Goal: Download file/media

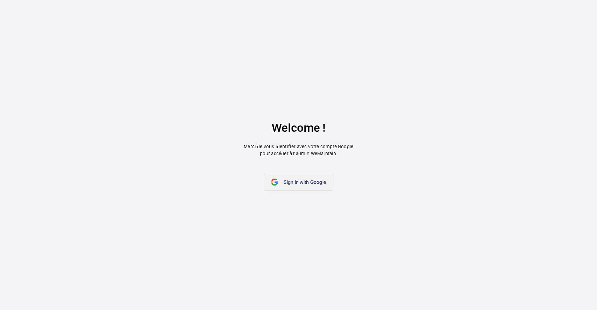
click at [281, 184] on link "Sign in with Google" at bounding box center [299, 182] width 70 height 17
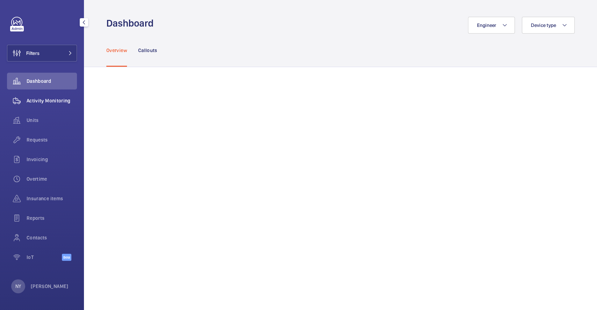
click at [28, 100] on span "Activity Monitoring" at bounding box center [52, 100] width 50 height 7
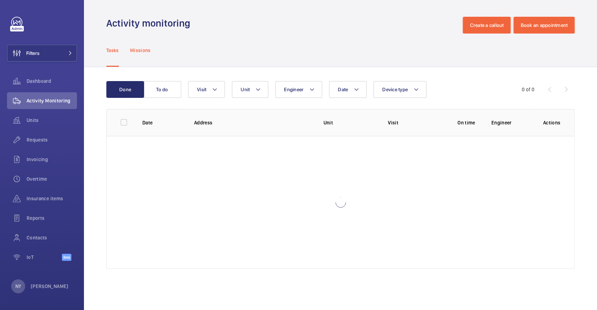
click at [142, 51] on p "Missions" at bounding box center [140, 50] width 21 height 7
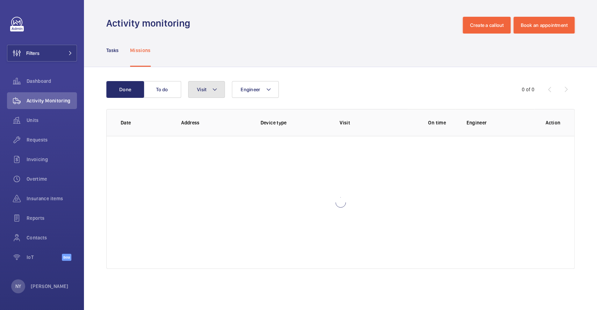
click at [198, 83] on button "Visit" at bounding box center [206, 89] width 37 height 17
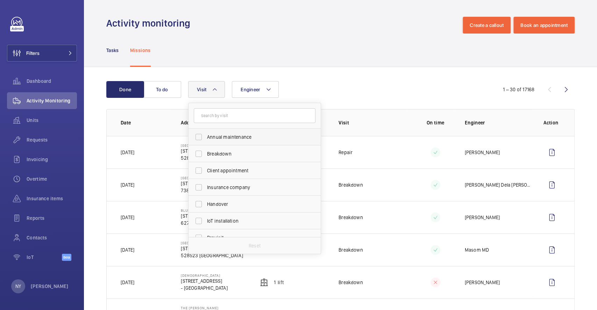
click at [220, 132] on label "Annual maintenance" at bounding box center [249, 137] width 122 height 17
click at [206, 132] on input "Annual maintenance" at bounding box center [199, 137] width 14 height 14
checkbox input "true"
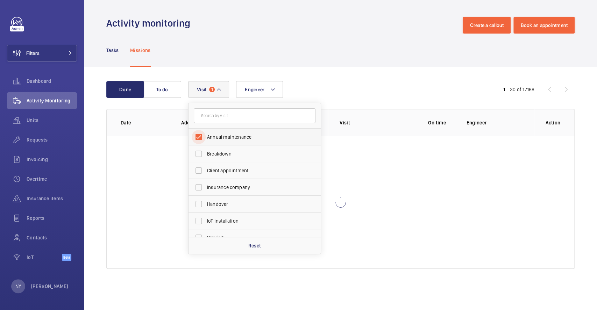
scroll to position [109, 0]
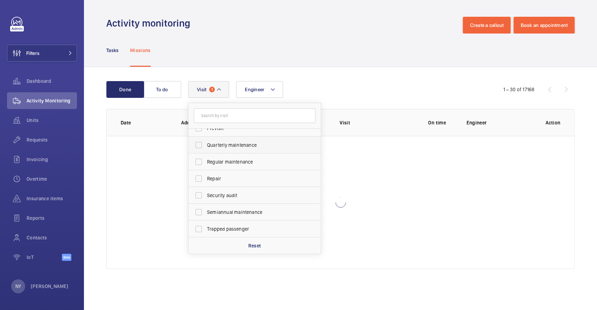
click at [217, 144] on span "Quarterly maintenance" at bounding box center [255, 145] width 96 height 7
click at [206, 144] on input "Quarterly maintenance" at bounding box center [199, 145] width 14 height 14
checkbox input "true"
click at [215, 158] on span "Regular maintenance" at bounding box center [255, 161] width 96 height 7
click at [206, 158] on input "Regular maintenance" at bounding box center [199, 162] width 14 height 14
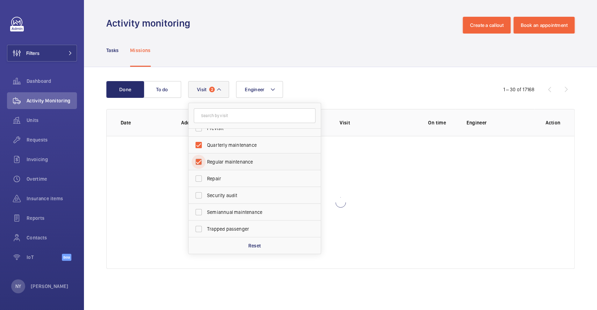
checkbox input "true"
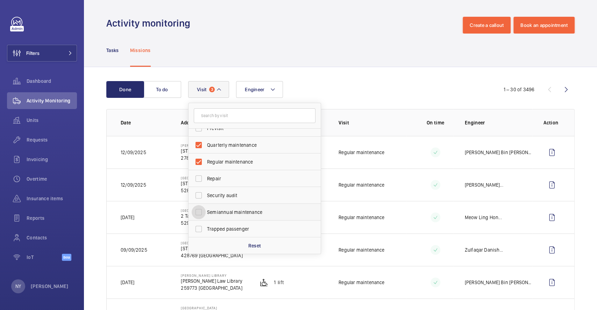
click at [206, 211] on div "Semiannual maintenance" at bounding box center [199, 212] width 14 height 14
click at [208, 210] on span "Semiannual maintenance" at bounding box center [255, 212] width 96 height 7
click at [206, 210] on input "Semiannual maintenance" at bounding box center [199, 212] width 14 height 14
checkbox input "true"
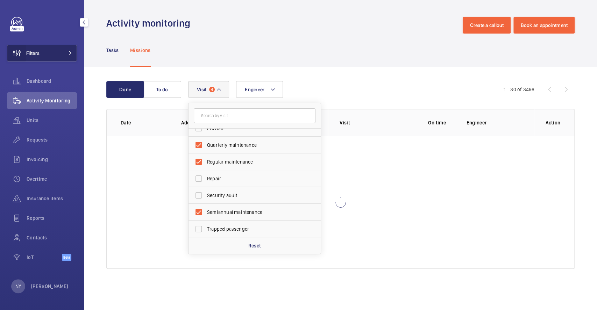
click at [21, 52] on wm-front-icon-button at bounding box center [16, 53] width 19 height 17
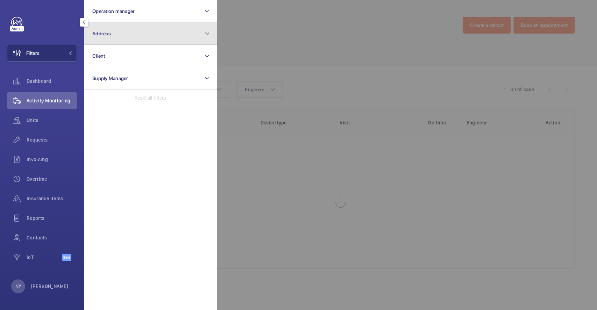
click at [132, 43] on button "Address" at bounding box center [150, 33] width 133 height 22
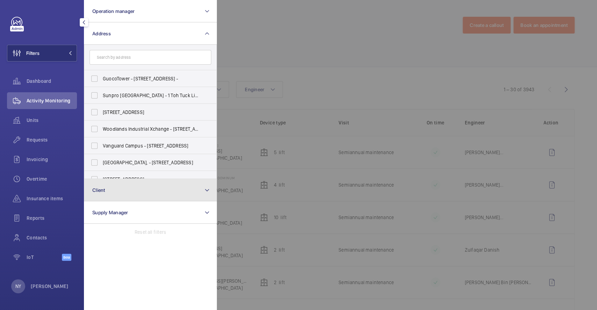
click at [97, 188] on span "Client" at bounding box center [98, 190] width 13 height 6
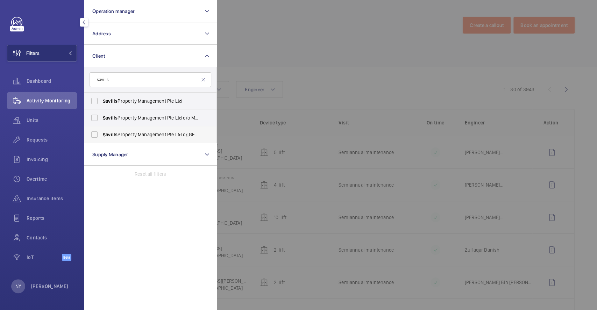
type input "savills"
click at [143, 133] on span "Savills Property Management Pte Ltd c/o Shenguan Building" at bounding box center [151, 134] width 96 height 7
click at [101, 133] on input "Savills Property Management Pte Ltd c/o Shenguan Building" at bounding box center [94, 135] width 14 height 14
checkbox input "true"
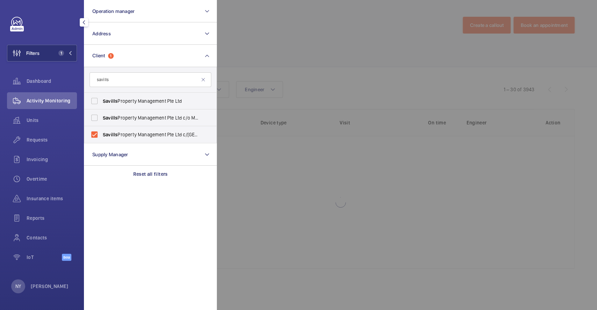
click at [316, 49] on div at bounding box center [515, 155] width 597 height 310
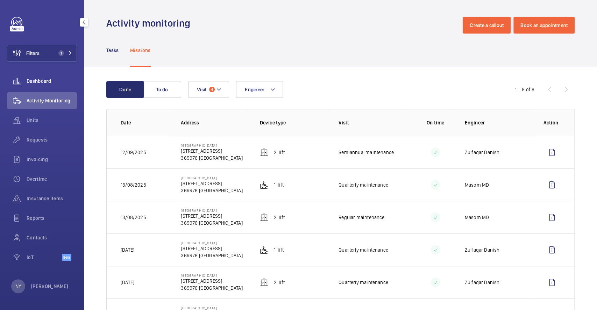
click at [28, 84] on span "Dashboard" at bounding box center [52, 81] width 50 height 7
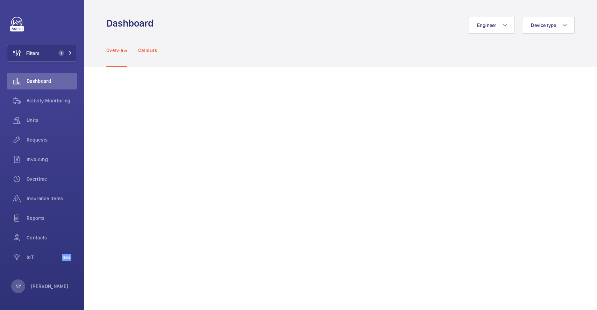
click at [151, 57] on div "Callouts" at bounding box center [147, 50] width 19 height 33
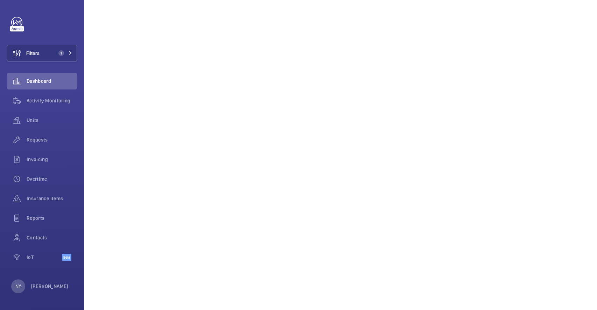
scroll to position [430, 0]
click at [42, 58] on button "Filters 1" at bounding box center [42, 53] width 70 height 17
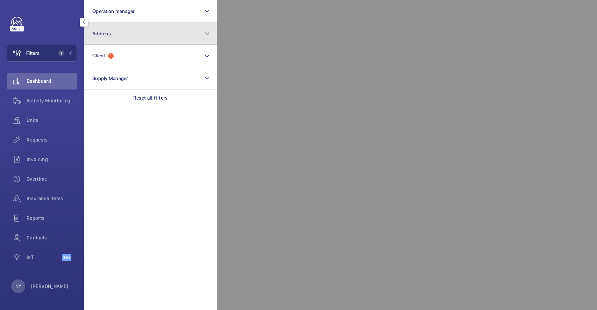
click at [115, 29] on button "Address" at bounding box center [150, 33] width 133 height 22
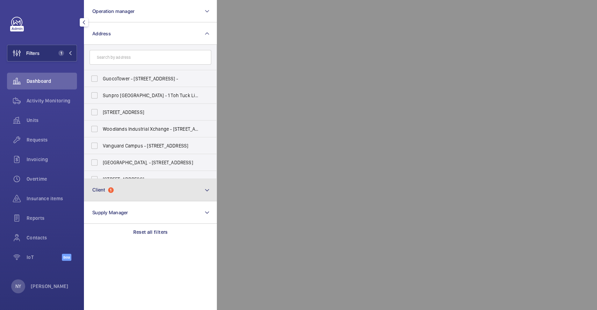
click at [128, 196] on button "Client 1" at bounding box center [150, 190] width 133 height 22
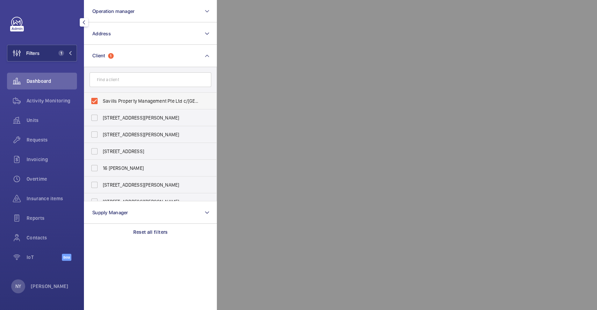
click at [134, 100] on span "Savills Property Management Pte Ltd c/o Shenguan Building" at bounding box center [151, 101] width 96 height 7
click at [101, 100] on input "Savills Property Management Pte Ltd c/o Shenguan Building" at bounding box center [94, 101] width 14 height 14
checkbox input "false"
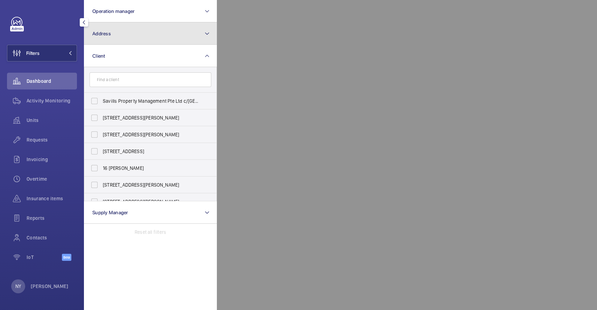
click at [134, 35] on button "Address" at bounding box center [150, 33] width 133 height 22
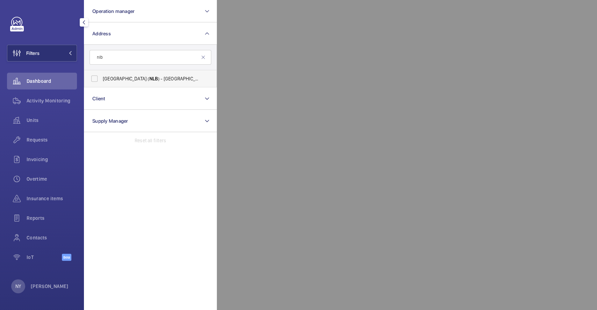
type input "nlb"
click at [136, 73] on label "National Library Building ( NLB ) - National Library, SINGAPORE 188064" at bounding box center [145, 78] width 122 height 17
click at [101, 73] on input "National Library Building ( NLB ) - National Library, SINGAPORE 188064" at bounding box center [94, 79] width 14 height 14
checkbox input "true"
click at [299, 70] on div at bounding box center [515, 155] width 597 height 310
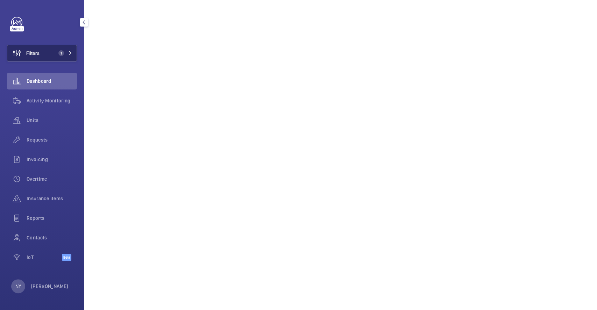
click at [31, 45] on span "Filters" at bounding box center [23, 53] width 32 height 17
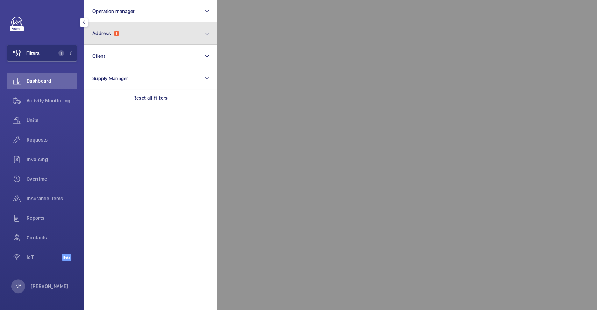
click at [117, 26] on button "Address 1" at bounding box center [150, 33] width 133 height 22
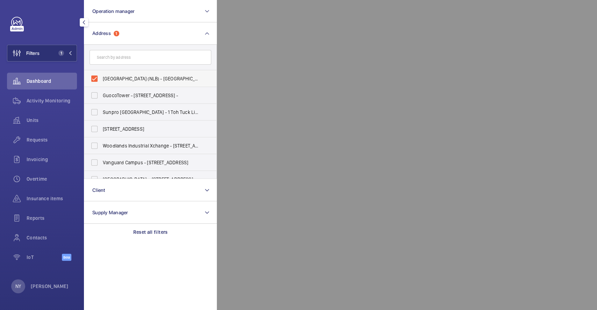
click at [112, 76] on span "National Library Building (NLB) - National Library, SINGAPORE 188064" at bounding box center [151, 78] width 96 height 7
click at [101, 76] on input "National Library Building (NLB) - National Library, SINGAPORE 188064" at bounding box center [94, 79] width 14 height 14
checkbox input "false"
click at [121, 58] on input "text" at bounding box center [150, 57] width 122 height 15
type input "B"
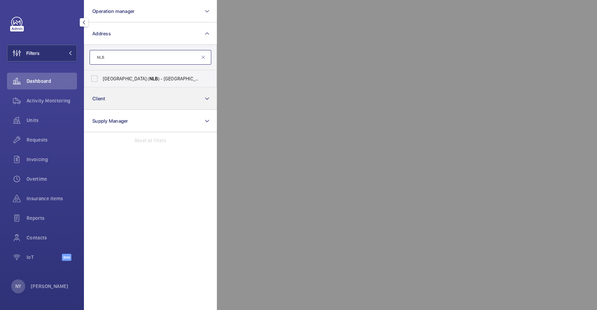
type input "NLB"
click at [109, 95] on button "Client" at bounding box center [150, 98] width 133 height 22
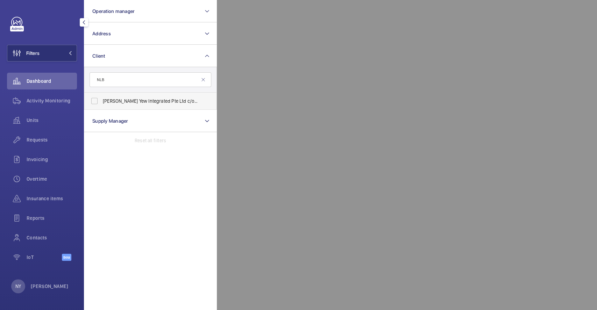
type input "NLB"
click at [149, 95] on label "Kim Yew Integrated Pte Ltd c/o NLB" at bounding box center [145, 101] width 122 height 17
click at [101, 95] on input "Kim Yew Integrated Pte Ltd c/o NLB" at bounding box center [94, 101] width 14 height 14
checkbox input "true"
click at [282, 66] on div at bounding box center [515, 155] width 597 height 310
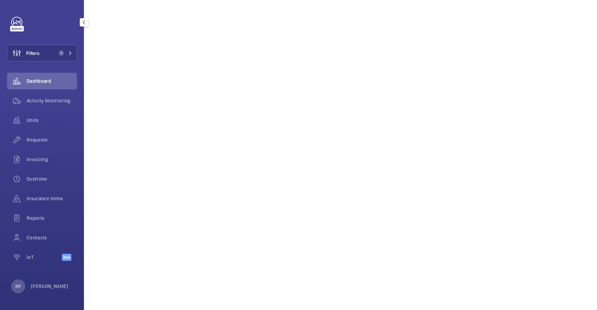
scroll to position [336, 0]
click at [42, 290] on div "NY Ngay Yin" at bounding box center [39, 286] width 57 height 14
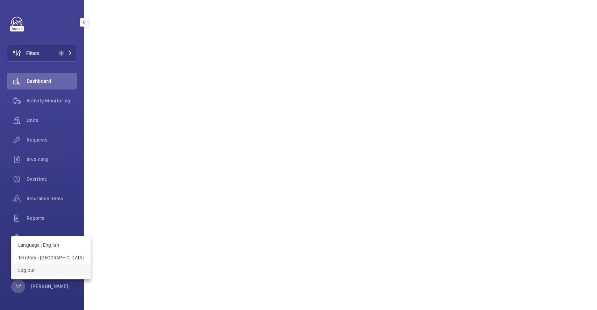
click at [46, 274] on button "Log out" at bounding box center [50, 270] width 79 height 13
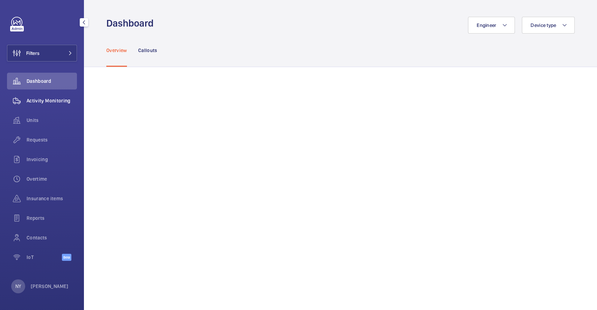
click at [53, 95] on div "Activity Monitoring" at bounding box center [42, 100] width 70 height 17
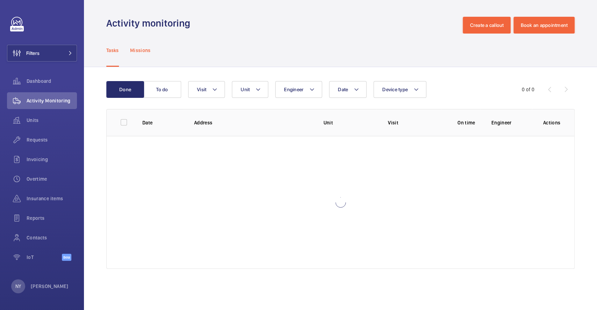
click at [145, 52] on p "Missions" at bounding box center [140, 50] width 21 height 7
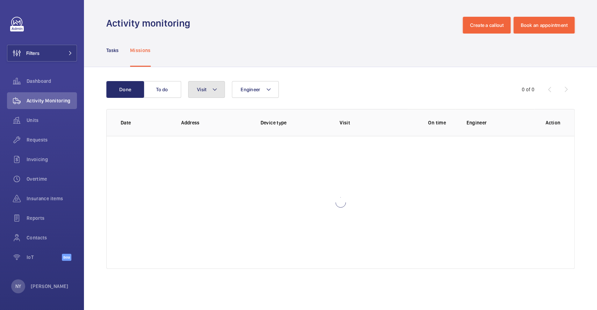
click at [201, 83] on button "Visit" at bounding box center [206, 89] width 37 height 17
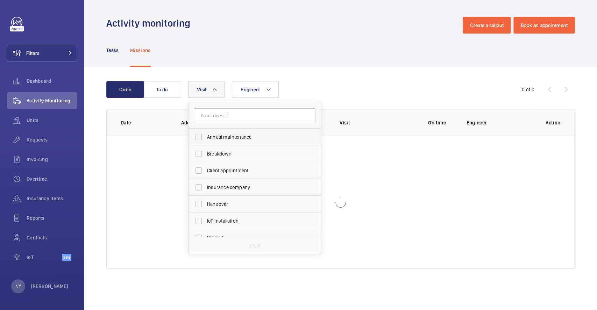
click at [233, 137] on span "Annual maintenance" at bounding box center [255, 137] width 96 height 7
click at [206, 137] on input "Annual maintenance" at bounding box center [199, 137] width 14 height 14
checkbox input "true"
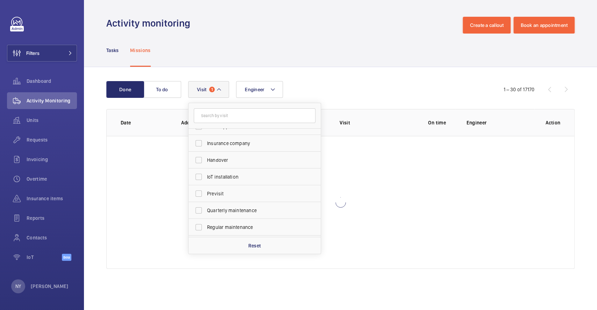
scroll to position [109, 0]
click at [231, 146] on span "Quarterly maintenance" at bounding box center [255, 145] width 96 height 7
click at [206, 146] on input "Quarterly maintenance" at bounding box center [199, 145] width 14 height 14
checkbox input "true"
click at [230, 159] on span "Regular maintenance" at bounding box center [255, 161] width 96 height 7
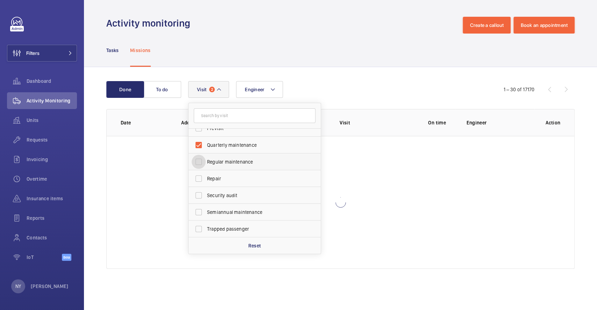
click at [206, 159] on input "Regular maintenance" at bounding box center [199, 162] width 14 height 14
checkbox input "true"
click at [238, 206] on label "Semiannual maintenance" at bounding box center [249, 212] width 122 height 17
click at [206, 206] on input "Semiannual maintenance" at bounding box center [199, 212] width 14 height 14
checkbox input "true"
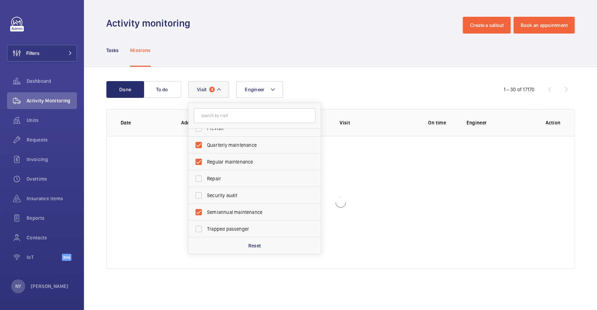
click at [264, 47] on div "Tasks Missions" at bounding box center [340, 50] width 468 height 33
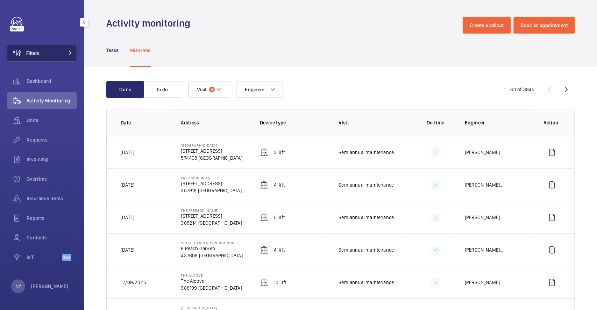
click at [47, 50] on button "Filters" at bounding box center [42, 53] width 70 height 17
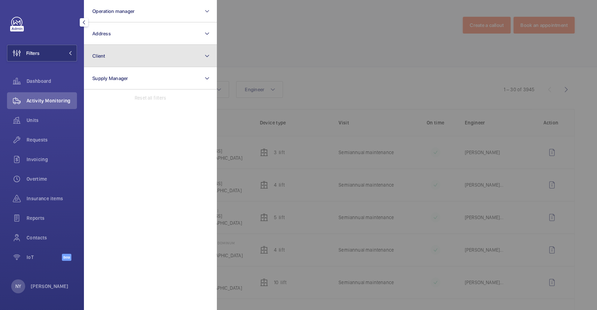
click at [124, 54] on button "Client" at bounding box center [150, 56] width 133 height 22
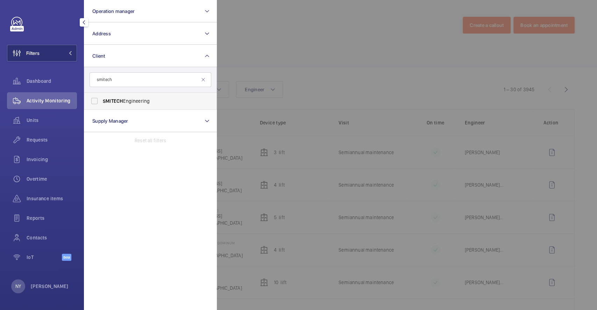
type input "smitech"
click at [106, 96] on label "SMITECH Engineering" at bounding box center [145, 101] width 122 height 17
click at [101, 96] on input "SMITECH Engineering" at bounding box center [94, 101] width 14 height 14
checkbox input "true"
click at [318, 16] on div at bounding box center [515, 155] width 597 height 310
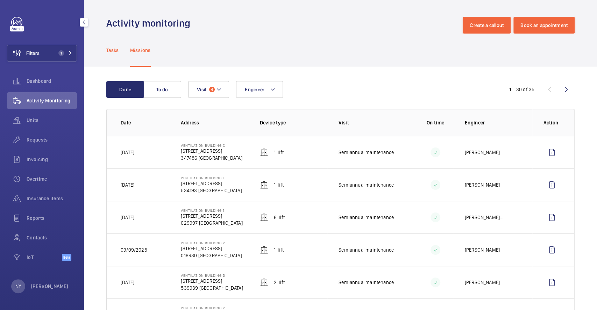
click at [109, 48] on p "Tasks" at bounding box center [112, 50] width 13 height 7
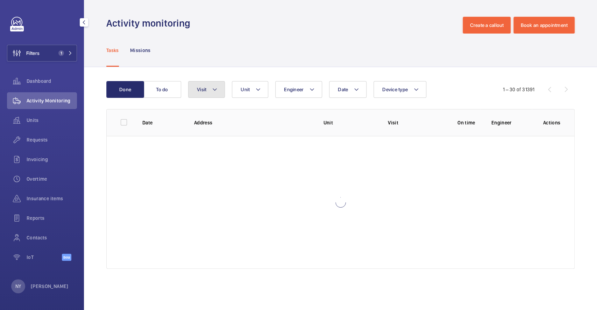
click at [212, 89] on mat-icon at bounding box center [215, 89] width 6 height 8
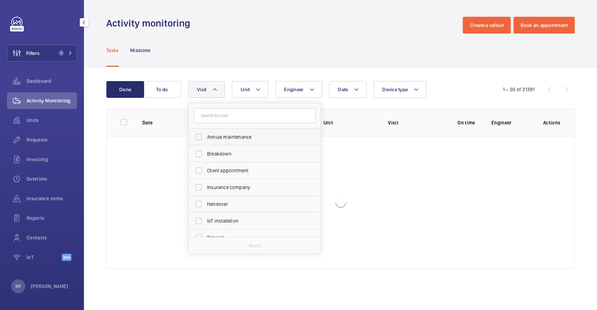
click at [227, 136] on span "Annual maintenance" at bounding box center [255, 137] width 96 height 7
click at [206, 136] on input "Annual maintenance" at bounding box center [199, 137] width 14 height 14
checkbox input "true"
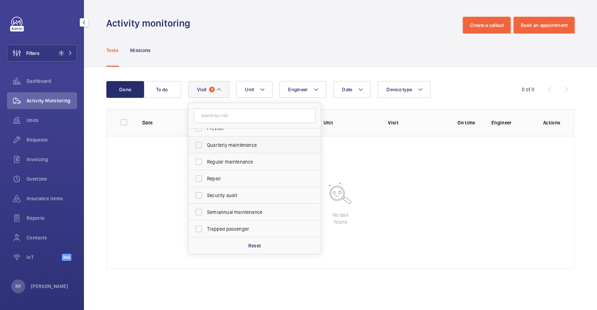
click at [239, 143] on span "Quarterly maintenance" at bounding box center [255, 145] width 96 height 7
click at [206, 143] on input "Quarterly maintenance" at bounding box center [199, 145] width 14 height 14
checkbox input "true"
click at [237, 166] on label "Regular maintenance" at bounding box center [249, 161] width 122 height 17
click at [206, 166] on input "Regular maintenance" at bounding box center [199, 162] width 14 height 14
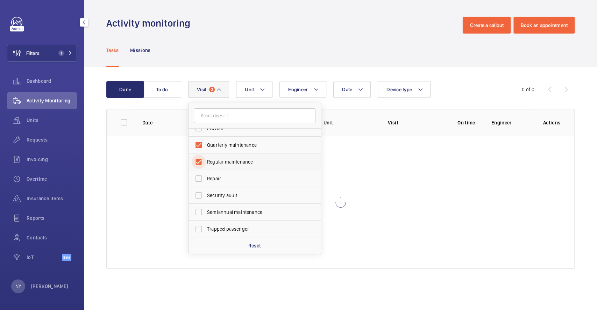
checkbox input "true"
click at [237, 213] on span "Semiannual maintenance" at bounding box center [255, 212] width 96 height 7
click at [206, 213] on input "Semiannual maintenance" at bounding box center [199, 212] width 14 height 14
checkbox input "true"
click at [256, 40] on div "Tasks Missions" at bounding box center [340, 50] width 468 height 33
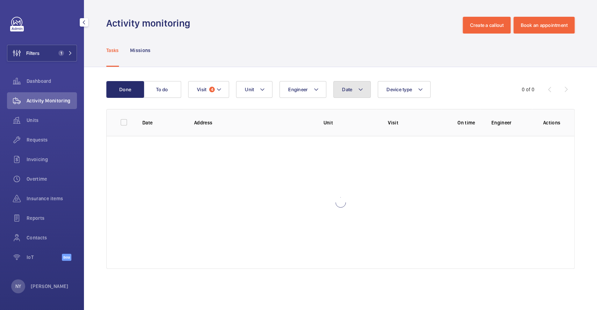
click at [352, 89] on button "Date" at bounding box center [351, 89] width 37 height 17
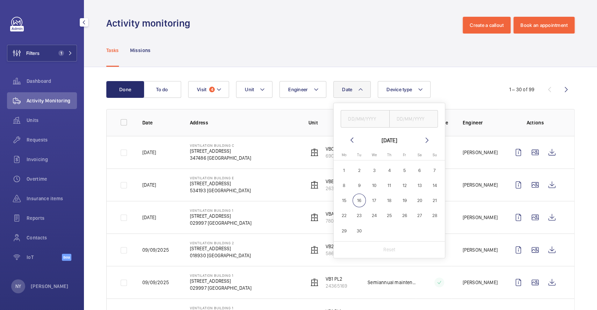
click at [353, 140] on mat-icon at bounding box center [351, 140] width 8 height 8
click at [440, 172] on span "1" at bounding box center [435, 171] width 14 height 14
type input "01/06/2025"
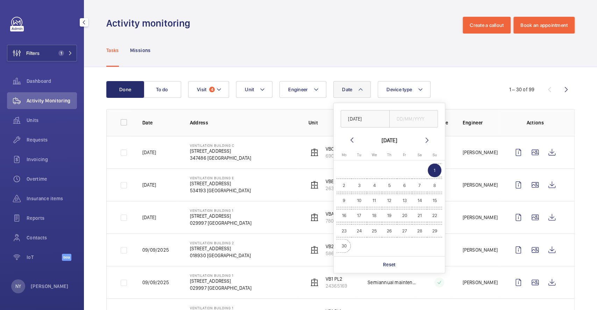
click at [345, 247] on span "30" at bounding box center [344, 246] width 14 height 14
type input "30/06/2025"
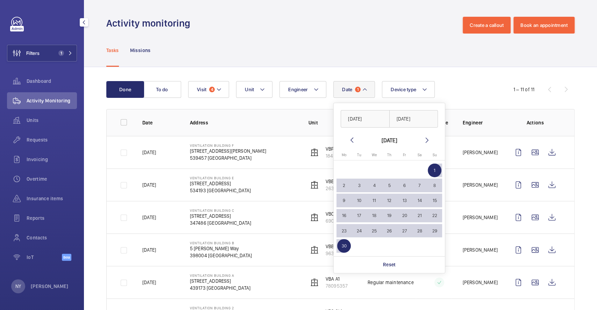
click at [337, 60] on div "Tasks Missions" at bounding box center [340, 50] width 468 height 33
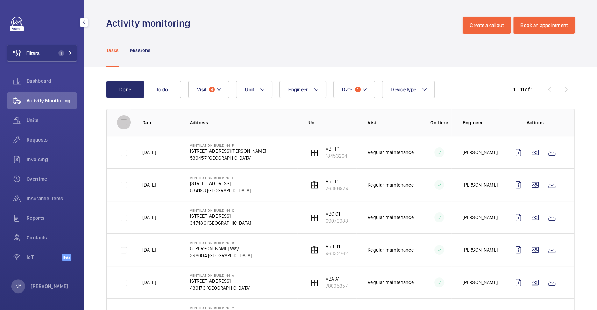
click at [118, 122] on input "checkbox" at bounding box center [124, 122] width 14 height 14
checkbox input "true"
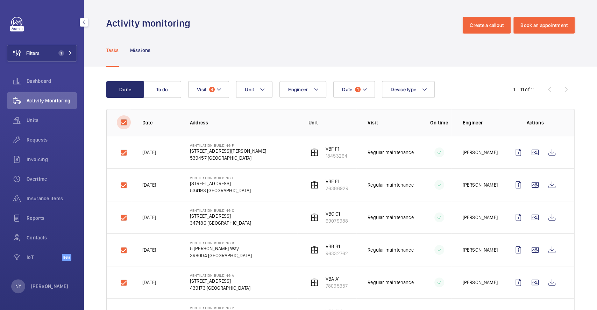
checkbox input "true"
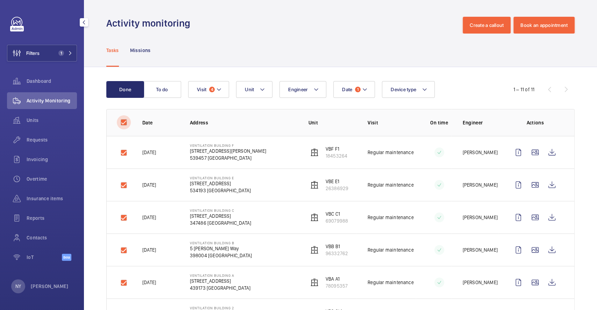
checkbox input "true"
click at [545, 92] on button "Download 11 reports" at bounding box center [545, 89] width 60 height 17
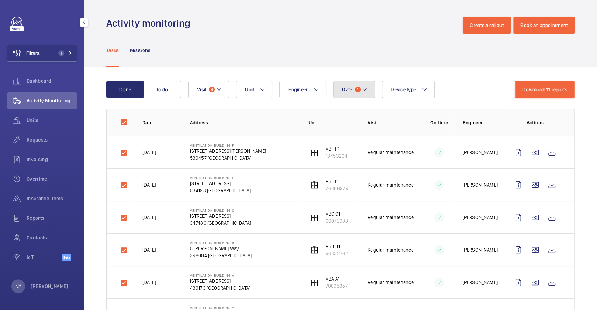
click at [345, 92] on span "Date" at bounding box center [347, 90] width 10 height 6
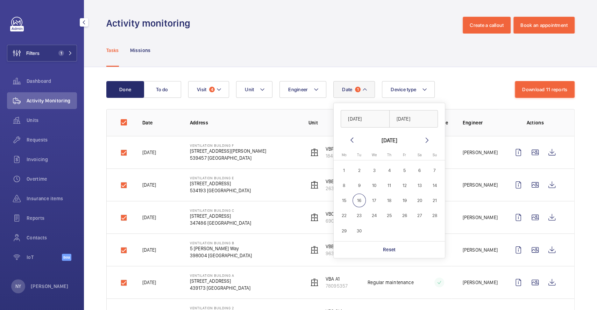
click at [354, 143] on mat-icon at bounding box center [351, 140] width 8 height 8
click at [347, 144] on mat-icon at bounding box center [351, 140] width 8 height 8
click at [360, 173] on span "1" at bounding box center [359, 171] width 14 height 14
type input "01/07/2025"
click at [386, 225] on span "31" at bounding box center [389, 231] width 14 height 14
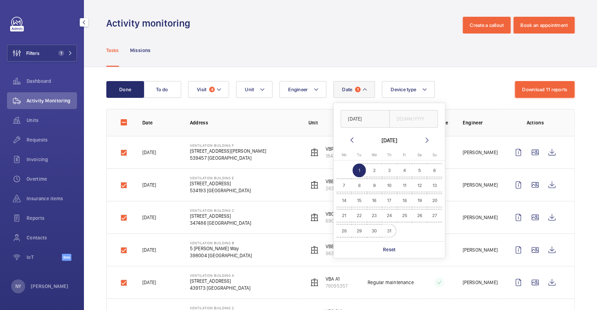
checkbox input "false"
type input "31/07/2025"
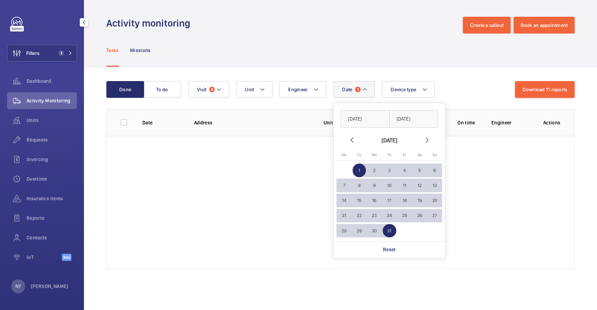
click at [374, 16] on wm-front-admin-header "Activity monitoring Create a callout Book an appointment" at bounding box center [340, 17] width 513 height 34
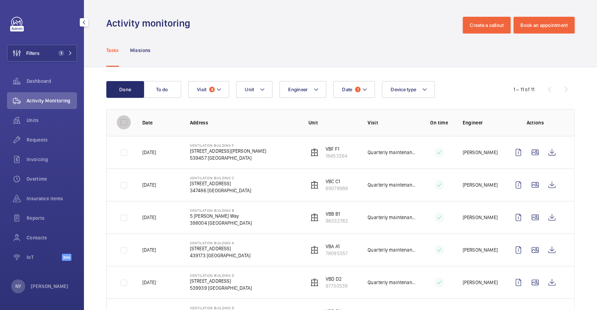
click at [125, 119] on input "checkbox" at bounding box center [124, 122] width 14 height 14
checkbox input "true"
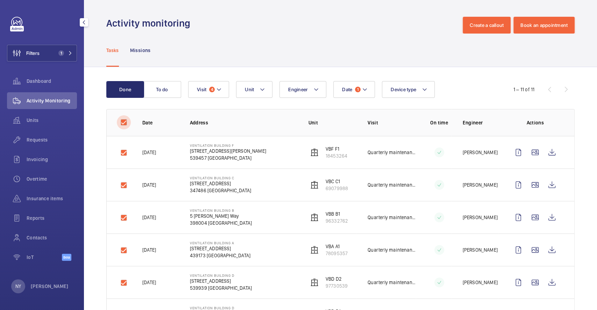
checkbox input "true"
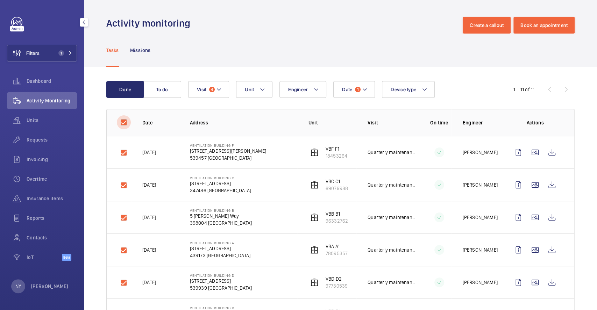
checkbox input "true"
click at [531, 86] on button "Download 11 reports" at bounding box center [545, 89] width 60 height 17
click at [36, 286] on p "Ngay Yin" at bounding box center [50, 286] width 38 height 7
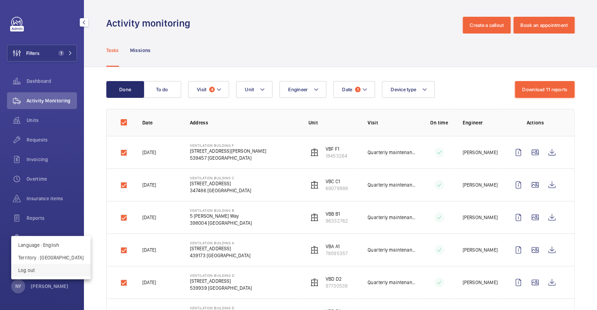
click at [40, 273] on p "Log out" at bounding box center [50, 270] width 65 height 7
